Goal: Task Accomplishment & Management: Complete application form

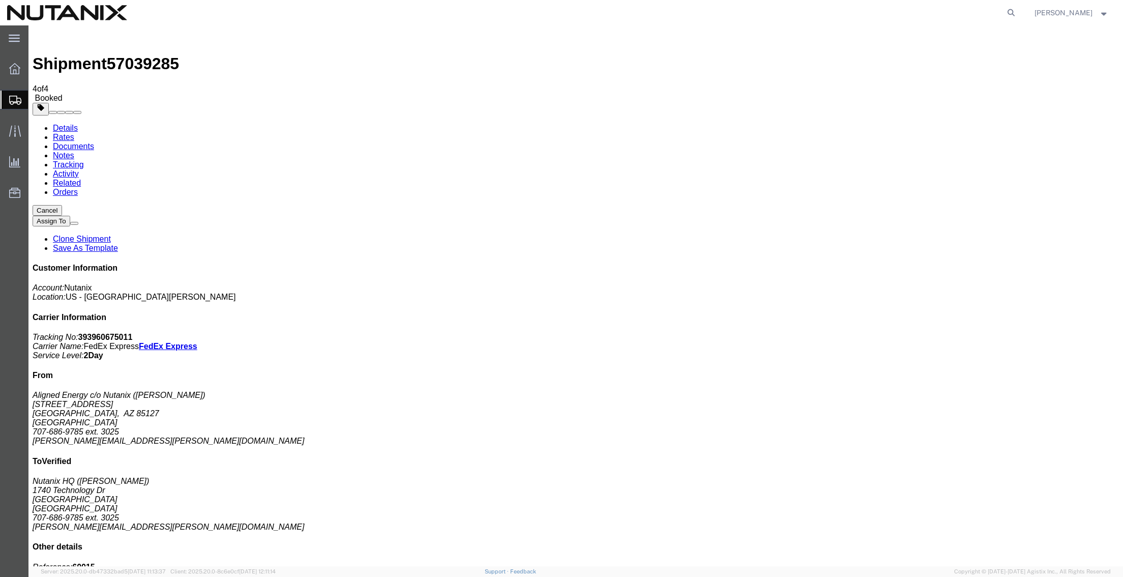
click at [0, 0] on span "Create from Template" at bounding box center [0, 0] width 0 height 0
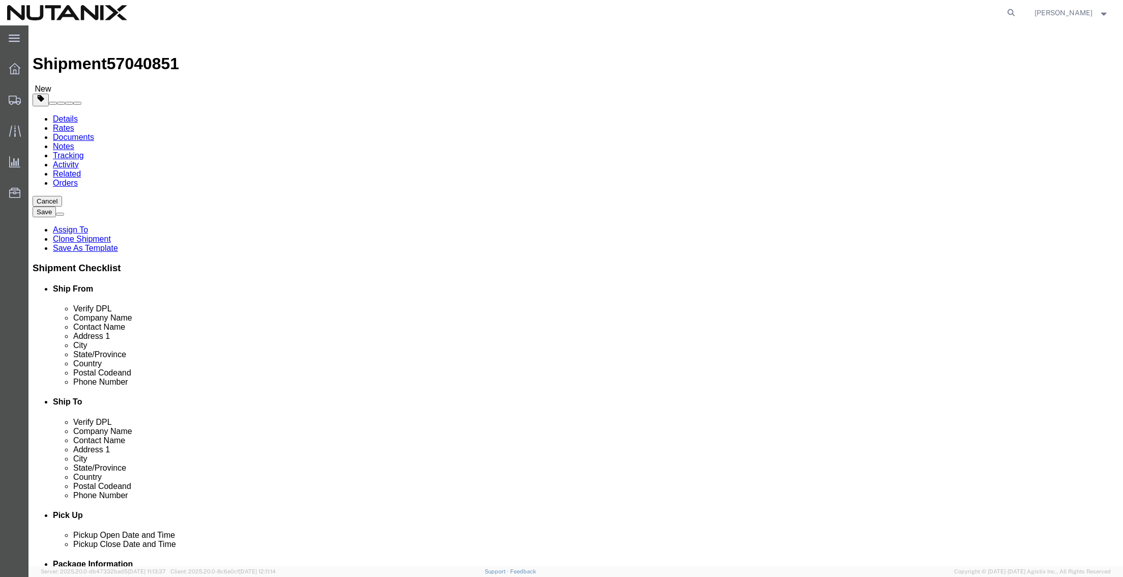
drag, startPoint x: 696, startPoint y: 206, endPoint x: 587, endPoint y: 188, distance: 110.4
click div "Location Select Select My Profile Location [GEOGRAPHIC_DATA] - [GEOGRAPHIC_DATA…"
type input "[PERSON_NAME]"
drag, startPoint x: 647, startPoint y: 211, endPoint x: 580, endPoint y: 206, distance: 67.2
click div "Contact Name [PERSON_NAME] wa [PERSON_NAME] wa - Nutanix [PERSON_NAME] - ([PERS…"
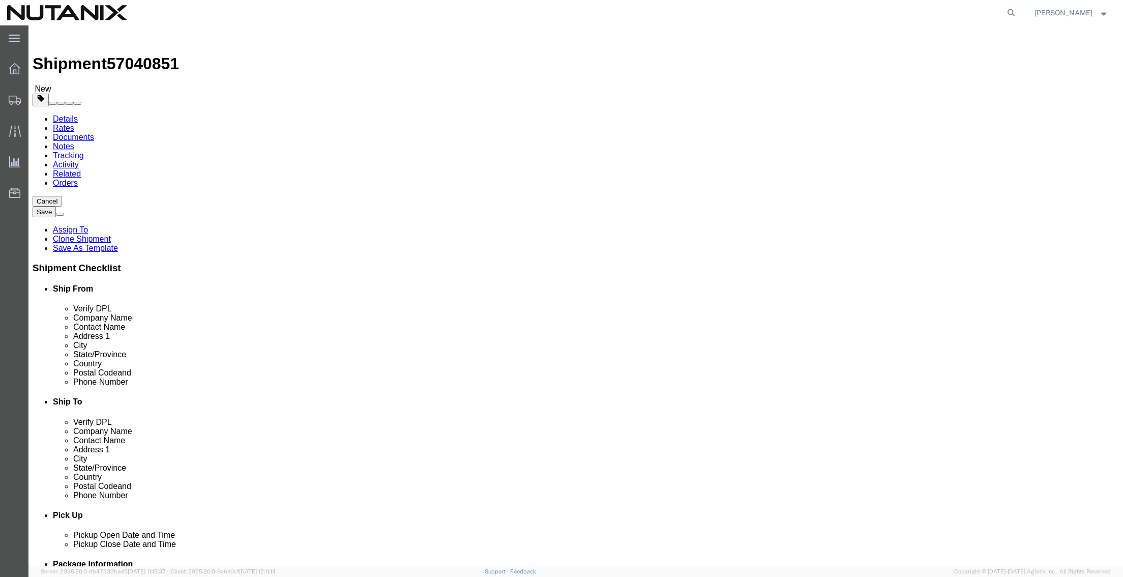
type input "[PERSON_NAME]"
click p "- Nutanix-[US_STATE] - ([PERSON_NAME]) [STREET_ADDRESS][US_STATE]"
type input "10018"
type input "9294972765"
type input "[PERSON_NAME][EMAIL_ADDRESS][PERSON_NAME][DOMAIN_NAME]"
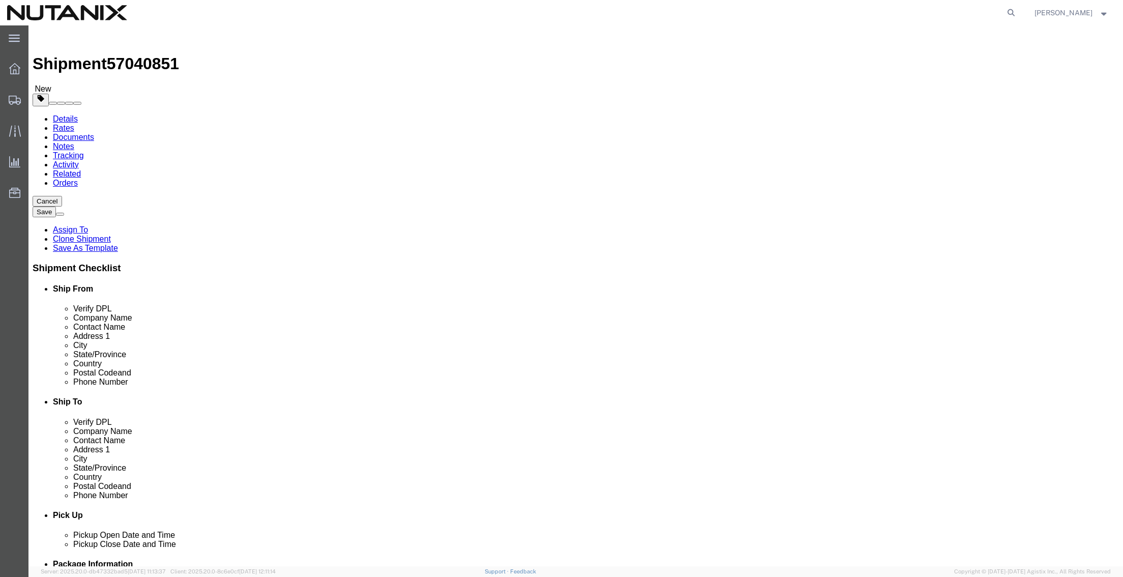
select select "NY"
type input "[PERSON_NAME]"
type input "[STREET_ADDRESS]"
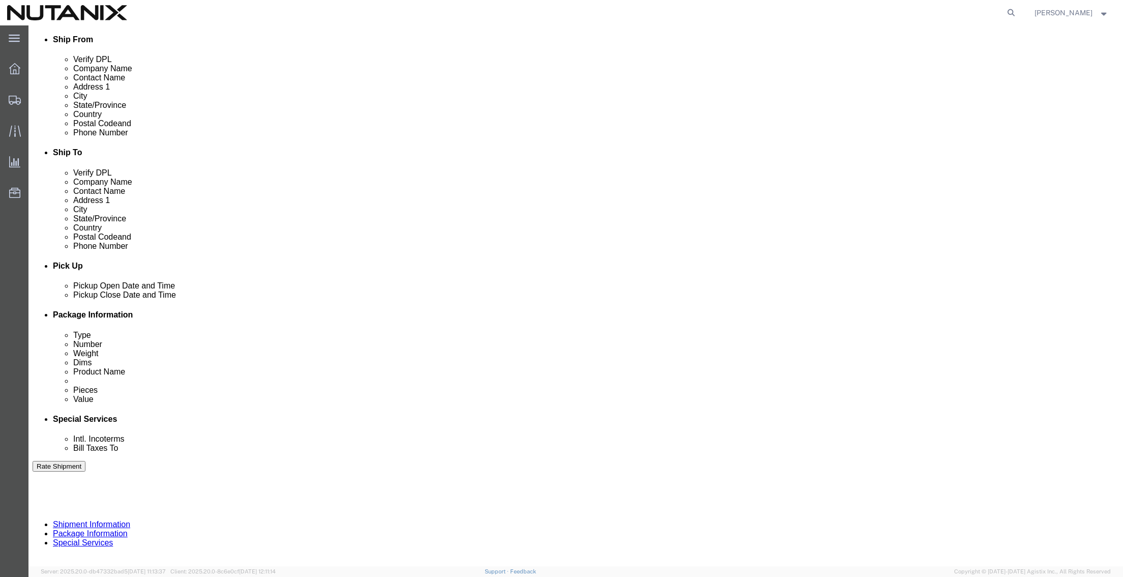
scroll to position [333, 0]
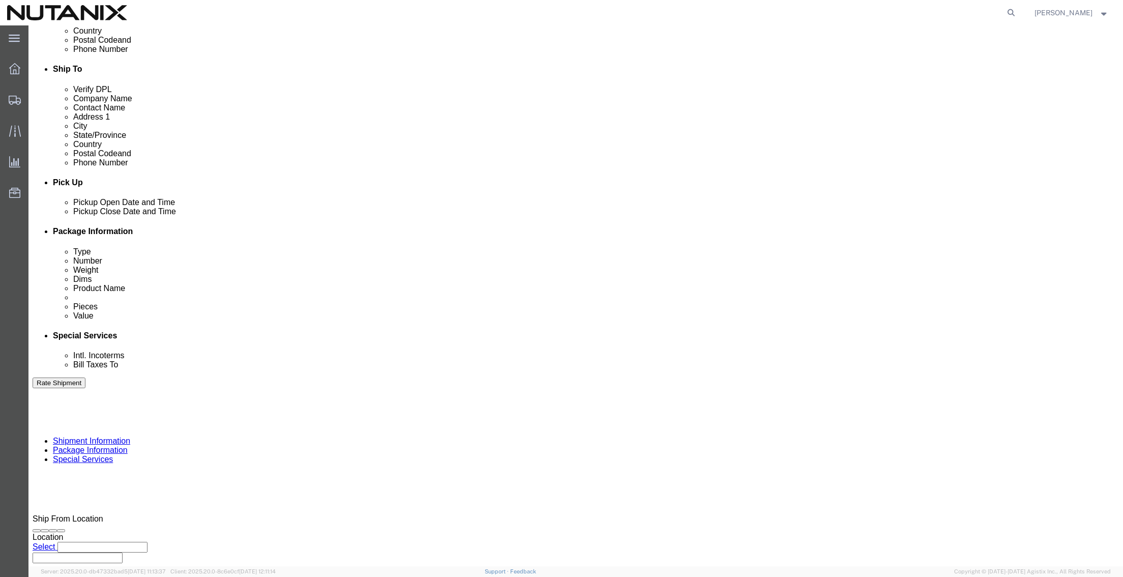
click button "Continue"
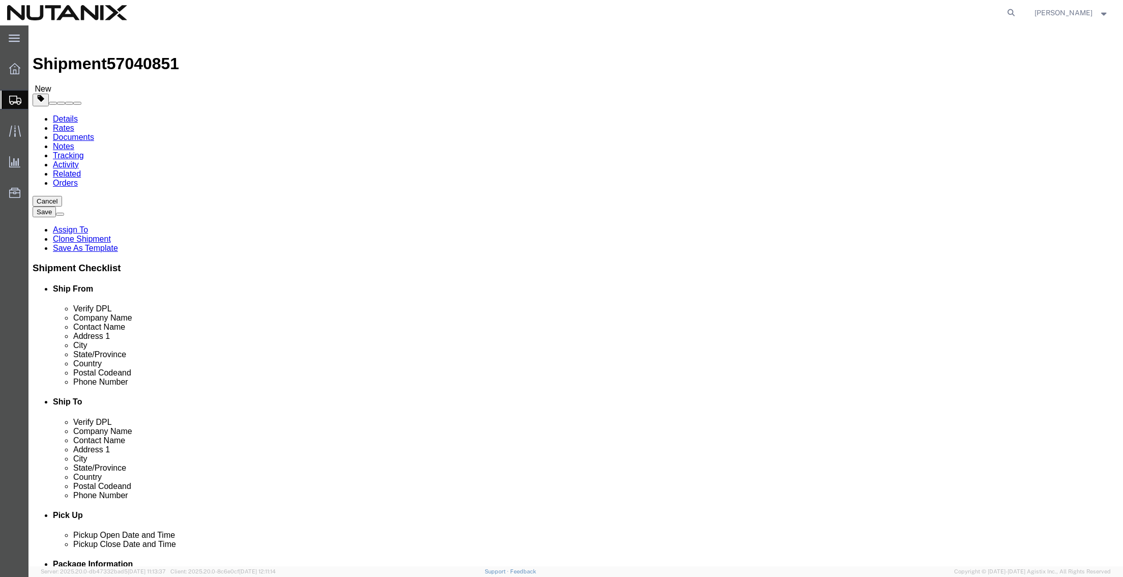
drag, startPoint x: 191, startPoint y: 217, endPoint x: 109, endPoint y: 213, distance: 82.5
click div "Dimensions Length 17.00 x Width 12.00 x Height 4.00 Select cm ft in"
type input "7"
type input "4"
type input "5"
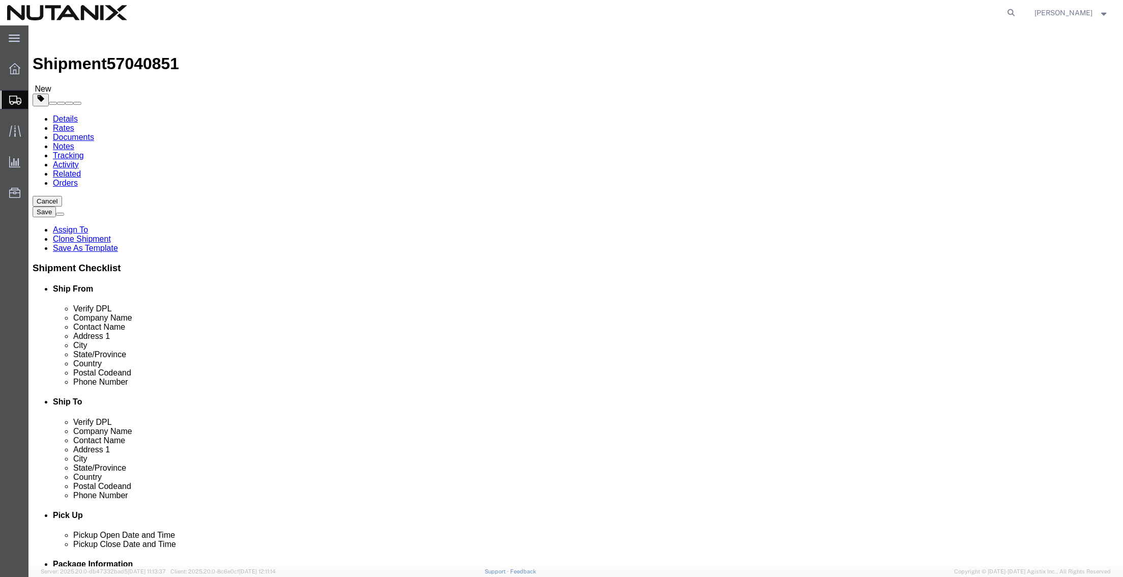
drag, startPoint x: 187, startPoint y: 240, endPoint x: 130, endPoint y: 237, distance: 57.0
click div "Weight 3 Select kgs lbs Ship. t°"
type input "2"
click dd "1.00 Each"
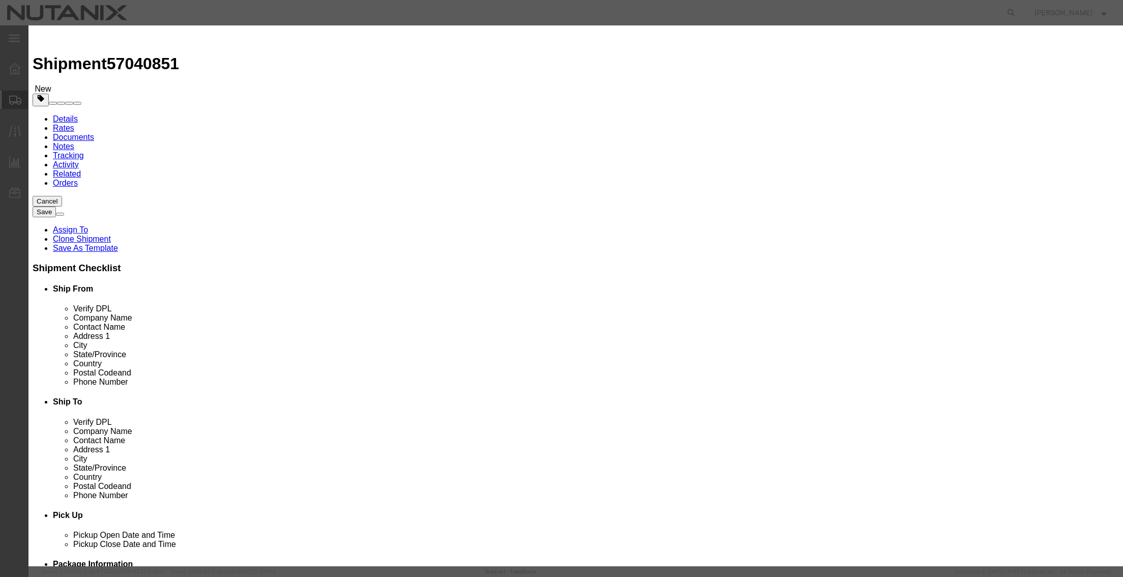
drag, startPoint x: 441, startPoint y: 77, endPoint x: 338, endPoint y: 73, distance: 103.3
click div "Product Name Apple Macbook Air"
type input "="
type input "Belkin Cables"
type input "5"
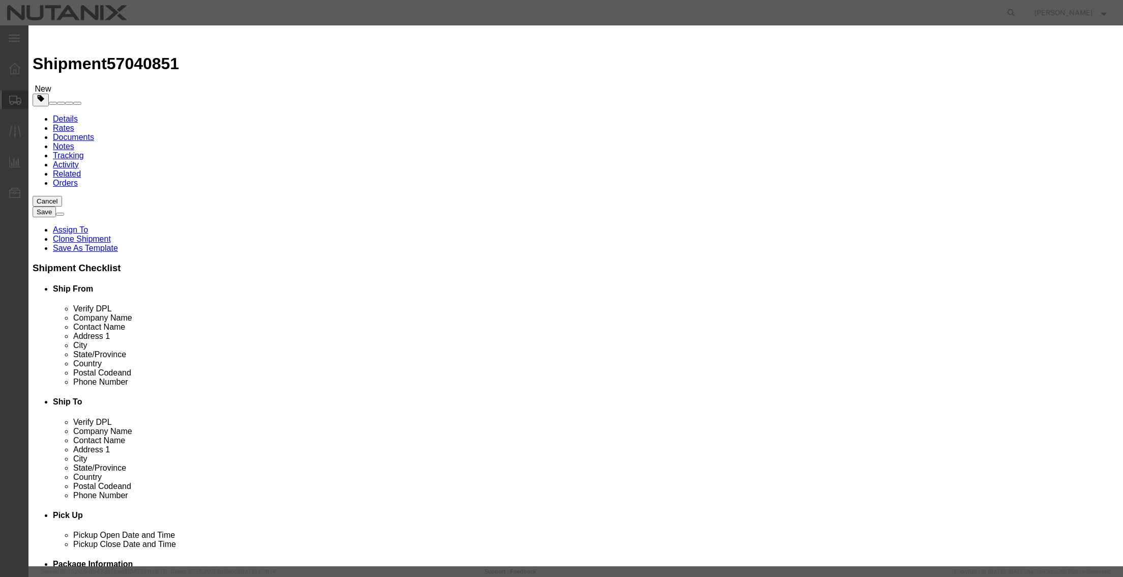
type input "5000"
type input "100"
select select "USD"
click button "Save & Close"
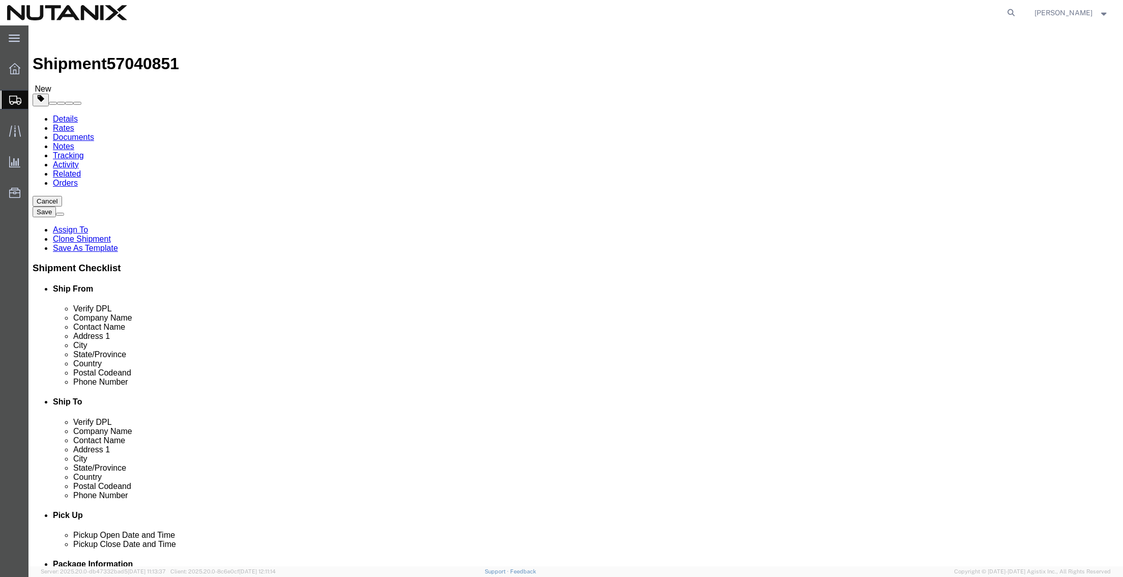
click button "Continue"
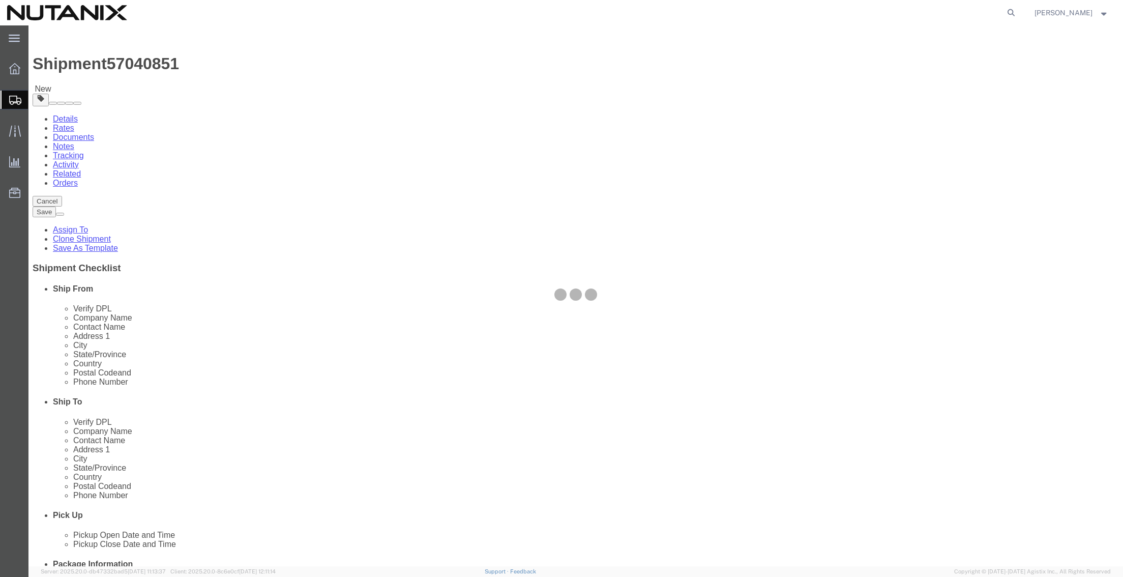
select select
select select "COSTCENTER"
select select "59652"
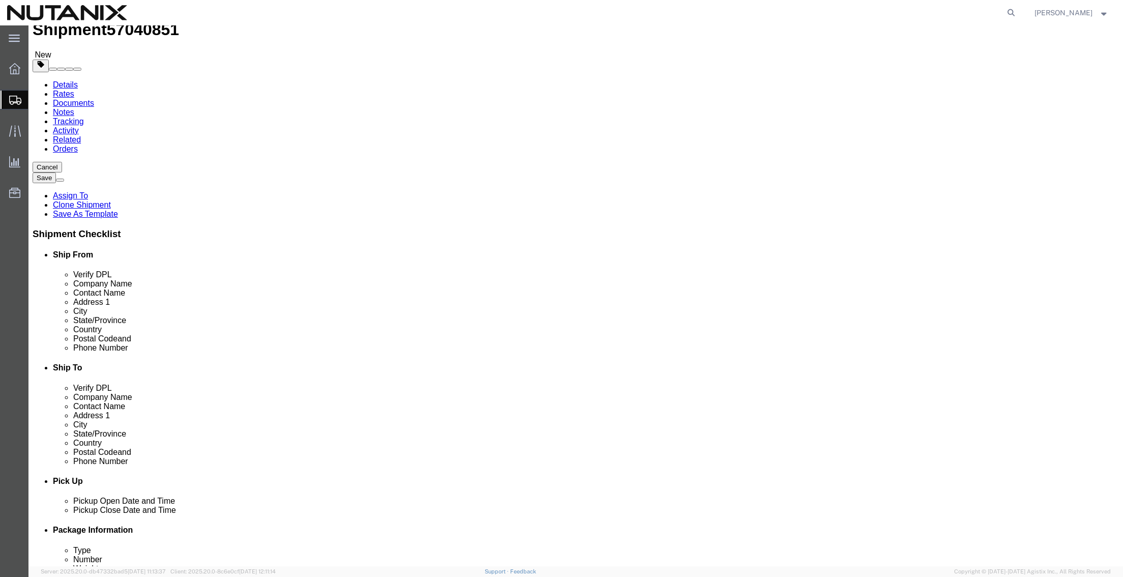
scroll to position [51, 0]
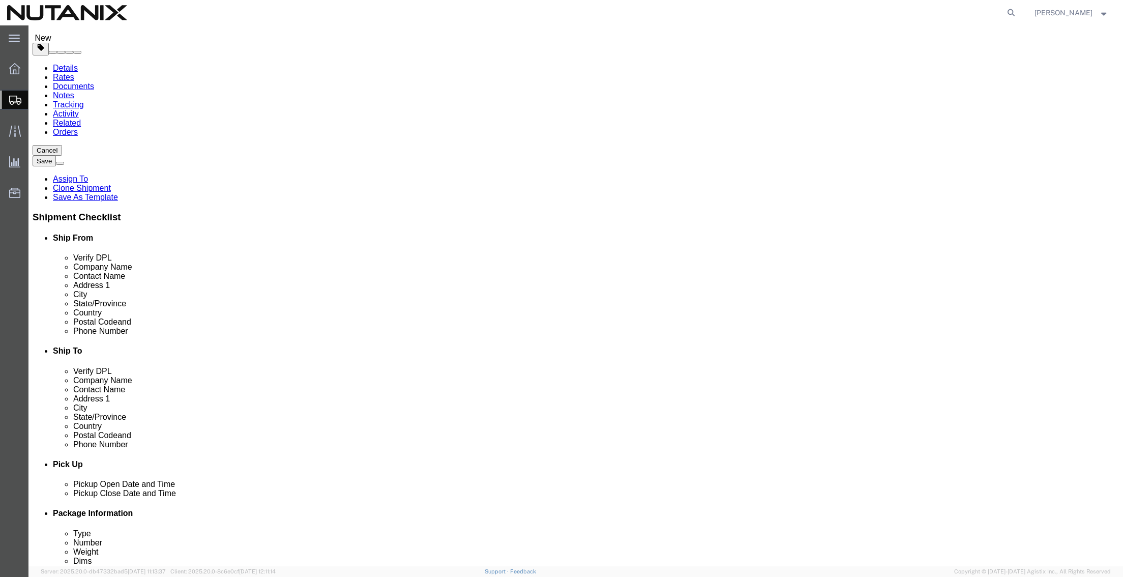
click select "Select Adult Signature Required Direct Signature Required No Signature Required…"
select select
click select "Select Adult Signature Required Direct Signature Required No Signature Required…"
click label "Return Label Required"
click input "Return Label Required"
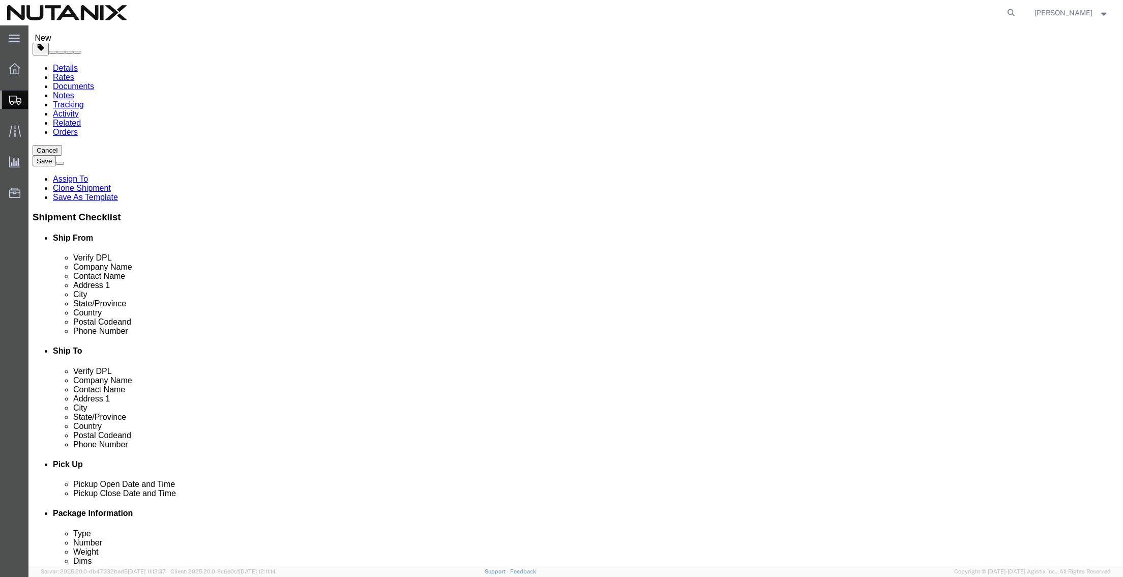
checkbox input "false"
select select
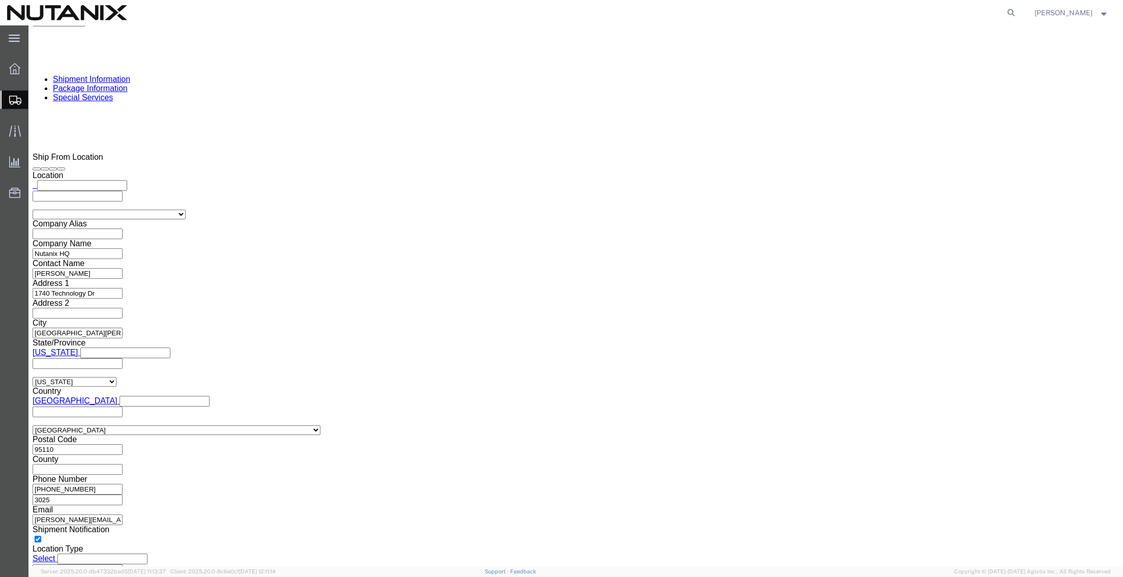
scroll to position [712, 0]
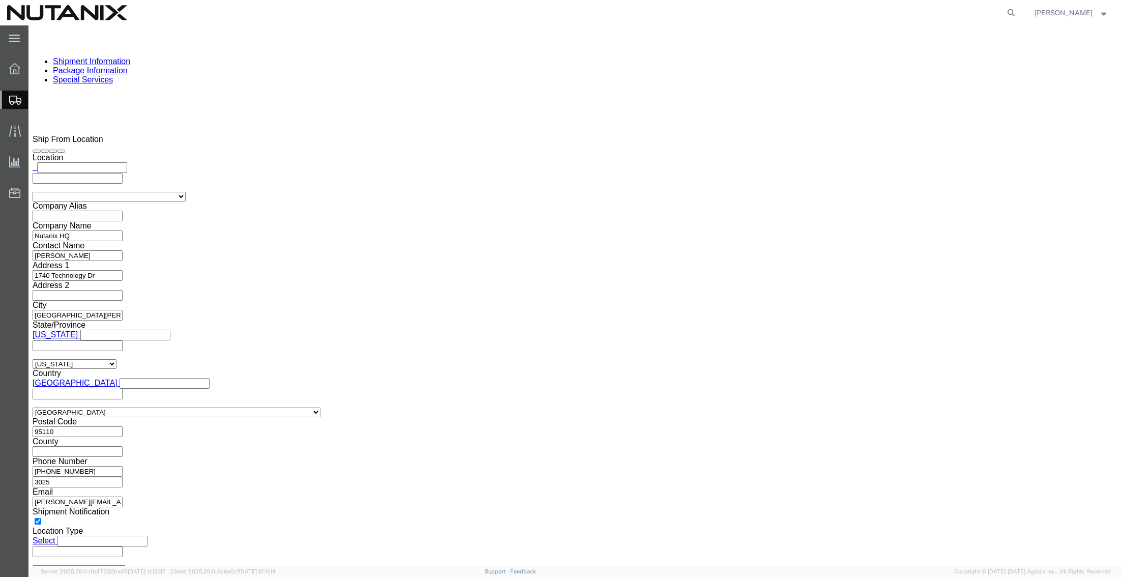
click link "Shipment Information"
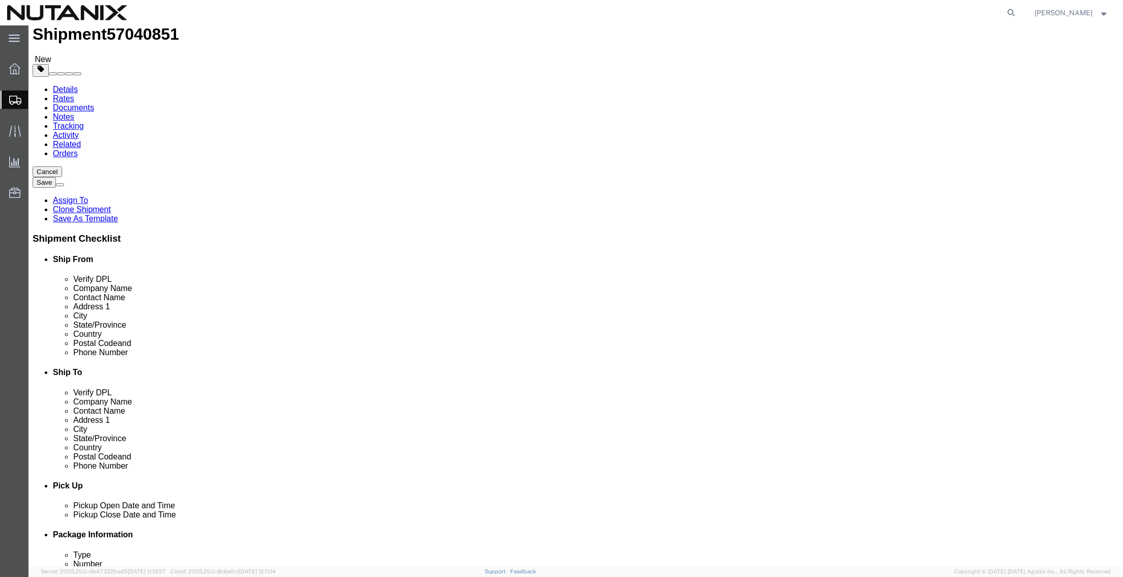
scroll to position [27, 0]
click button "Rate Shipment"
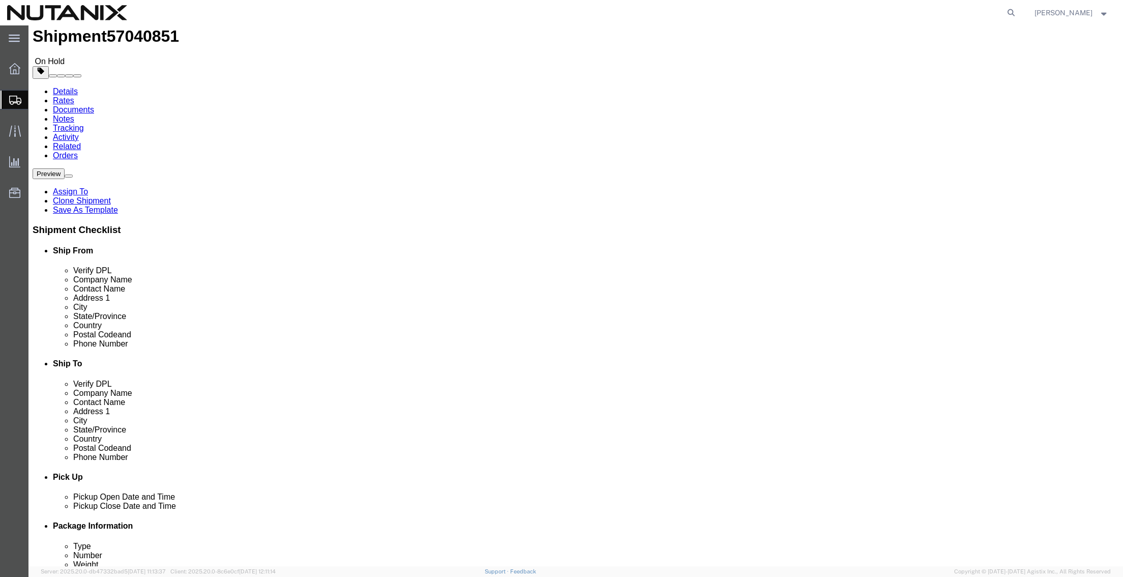
click button "Rate Shipment"
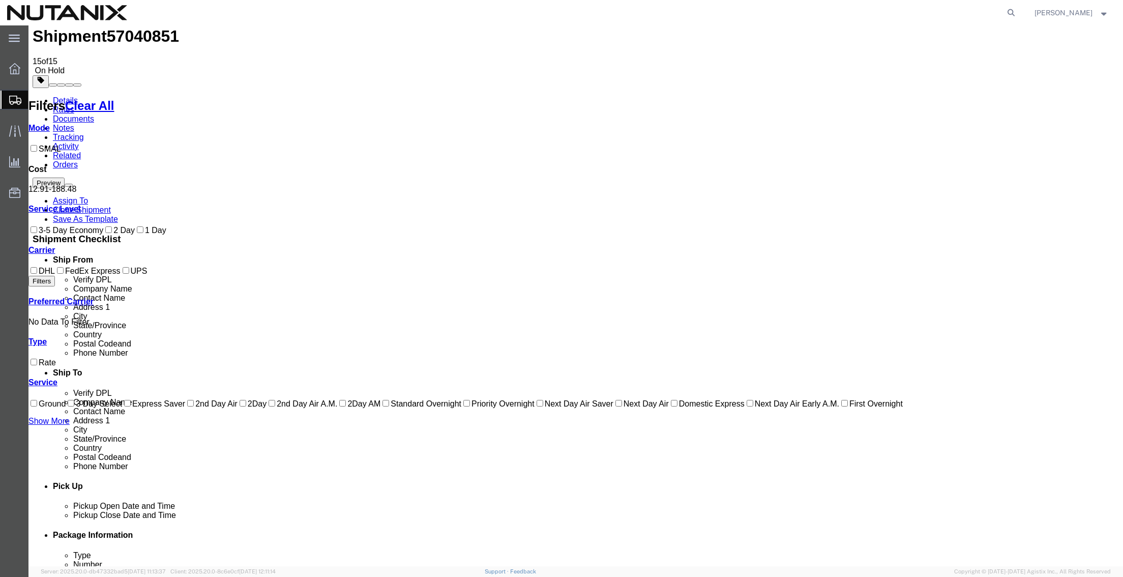
scroll to position [0, 0]
